Goal: Find specific page/section: Find specific page/section

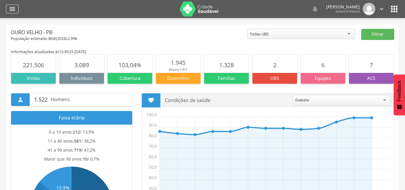
click at [14, 11] on icon "" at bounding box center [12, 8] width 7 height 7
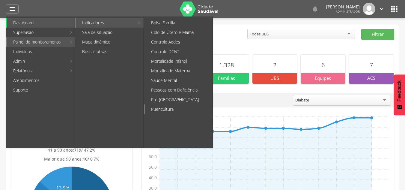
click at [172, 109] on link "Puericultura" at bounding box center [178, 109] width 67 height 10
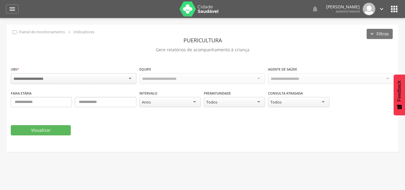
click at [101, 78] on div at bounding box center [74, 78] width 126 height 11
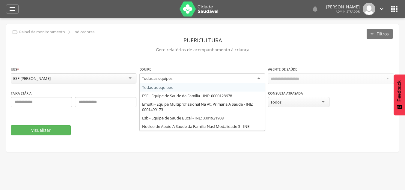
click at [259, 77] on div "Todas as equipes" at bounding box center [202, 78] width 126 height 11
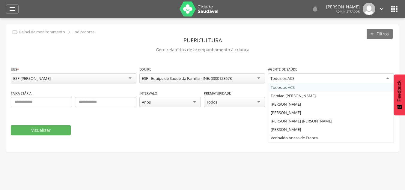
click at [311, 77] on div "Todos os ACS" at bounding box center [331, 78] width 126 height 11
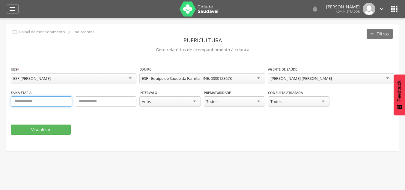
click at [41, 100] on input "text" at bounding box center [41, 101] width 61 height 10
type input "*"
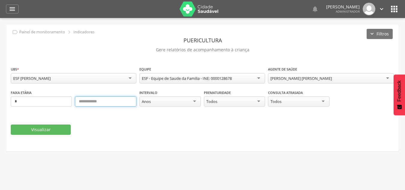
click at [83, 98] on input "text" at bounding box center [105, 101] width 61 height 10
type input "*"
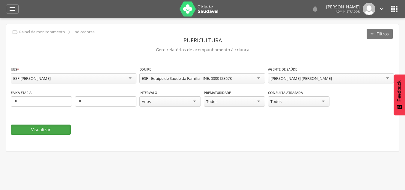
click at [52, 132] on button "Visualizar" at bounding box center [41, 129] width 60 height 10
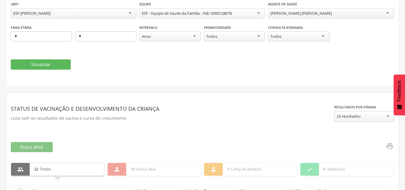
scroll to position [90, 0]
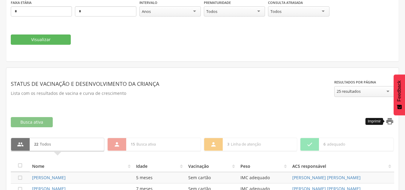
click at [390, 124] on icon "" at bounding box center [390, 121] width 8 height 8
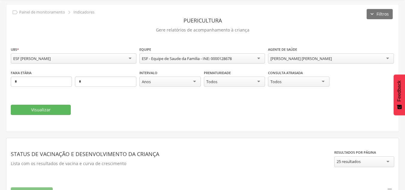
scroll to position [0, 0]
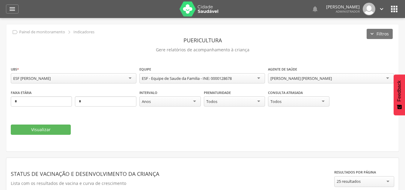
click at [307, 76] on div "[PERSON_NAME] [PERSON_NAME]" at bounding box center [300, 78] width 61 height 5
click at [50, 125] on button "Visualizar" at bounding box center [41, 129] width 60 height 10
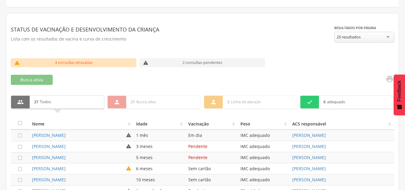
scroll to position [145, 0]
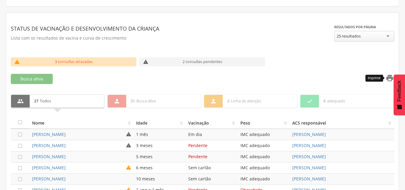
click at [390, 78] on icon "" at bounding box center [390, 78] width 8 height 8
